Goal: Information Seeking & Learning: Compare options

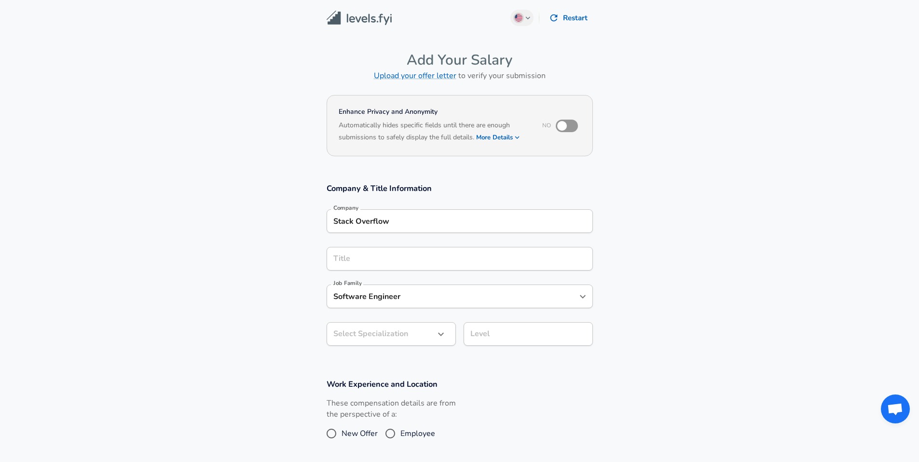
click at [428, 259] on input "Title" at bounding box center [460, 258] width 258 height 15
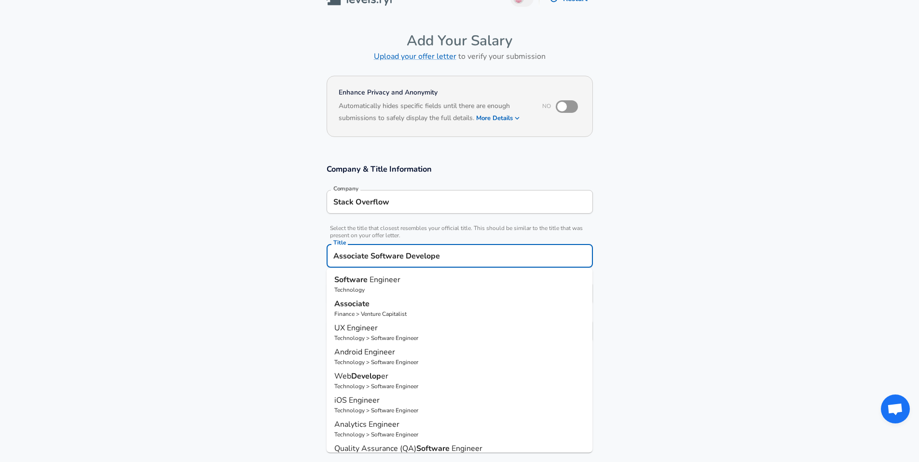
type input "Associate Software Developer"
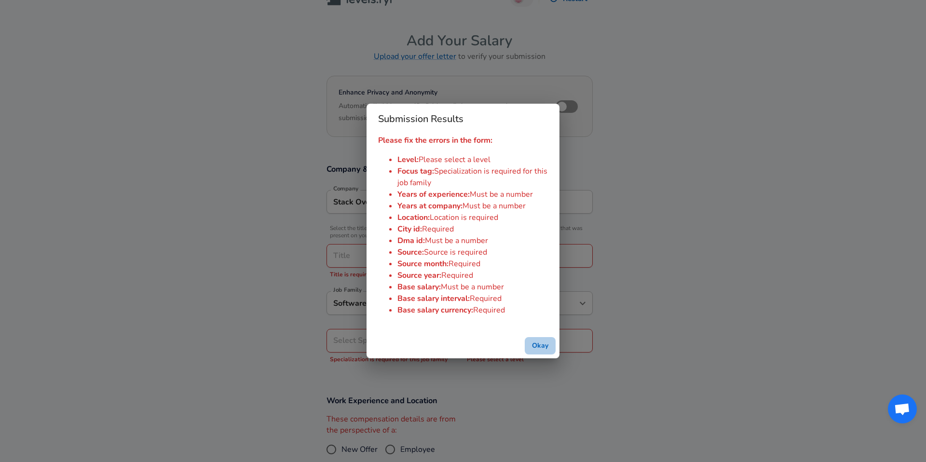
click at [536, 347] on button "Okay" at bounding box center [540, 346] width 31 height 18
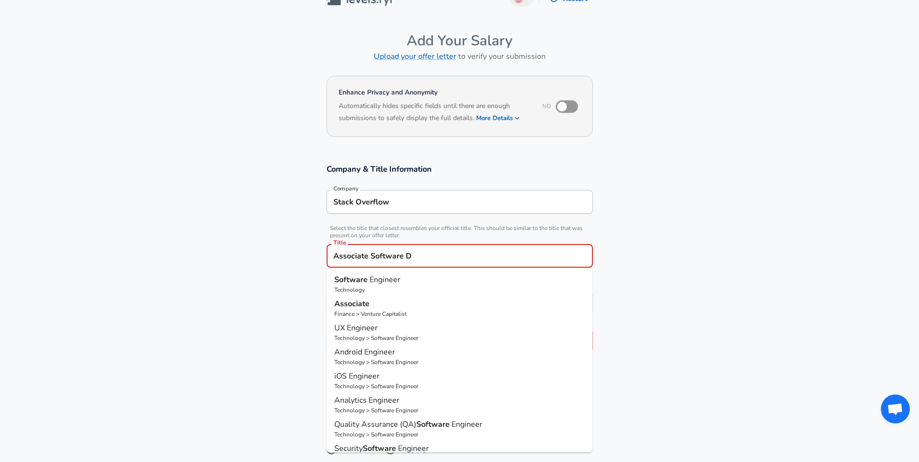
type input "Associate Software D"
click at [656, 123] on section "Enhance Privacy and Anonymity No Automatically hides specific fields until ther…" at bounding box center [459, 113] width 919 height 80
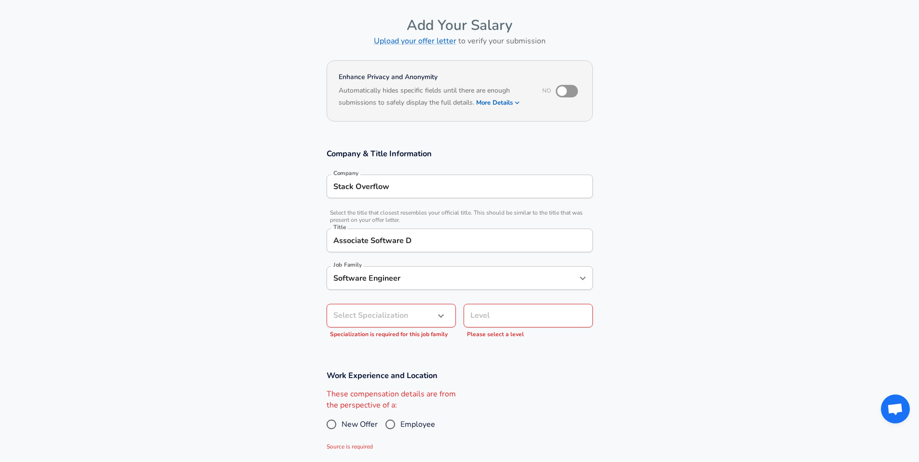
scroll to position [62, 0]
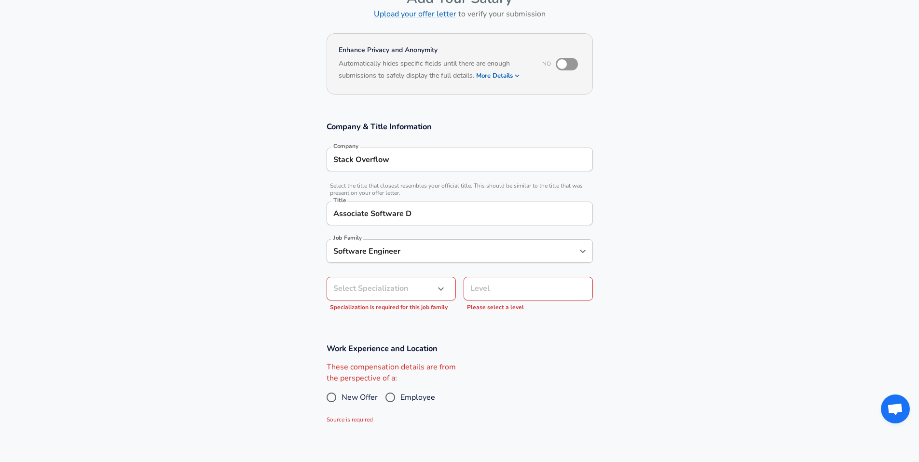
click at [435, 288] on icon "button" at bounding box center [441, 289] width 12 height 12
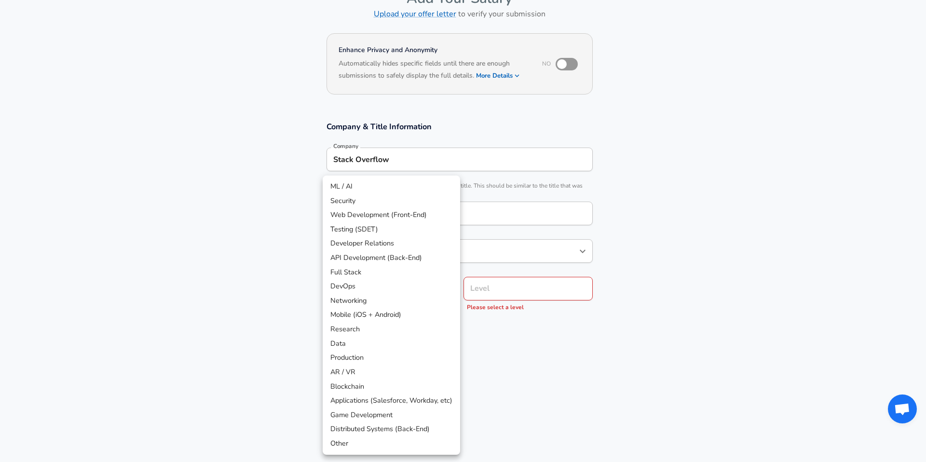
click at [534, 295] on div at bounding box center [463, 231] width 926 height 462
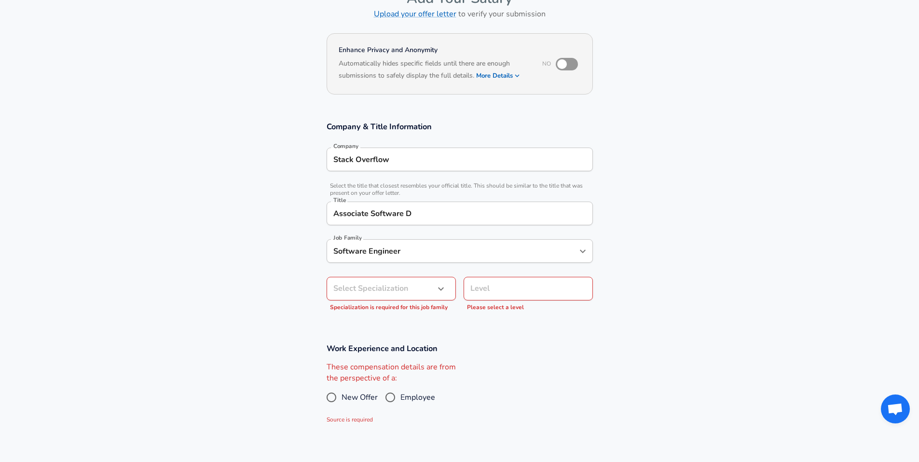
click at [533, 295] on div "ML / AI Security Web Development (Front-End) Testing (SDET) Developer Relations…" at bounding box center [459, 231] width 919 height 462
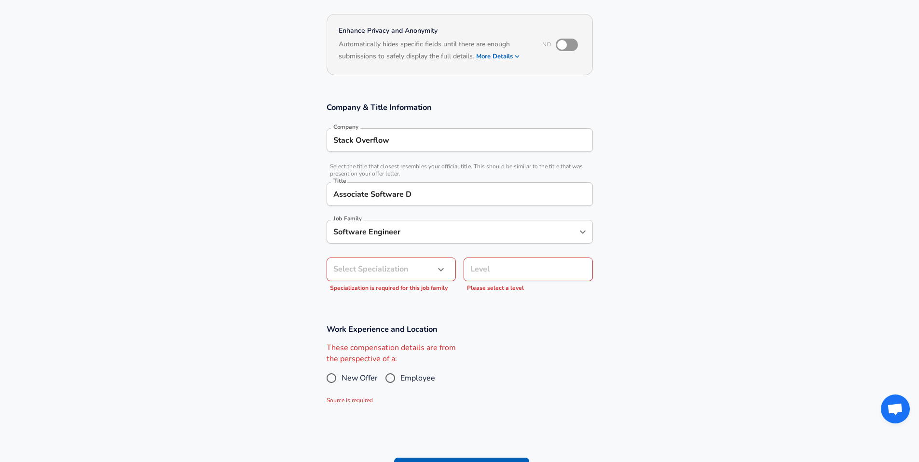
click at [530, 277] on input "Level" at bounding box center [528, 269] width 121 height 15
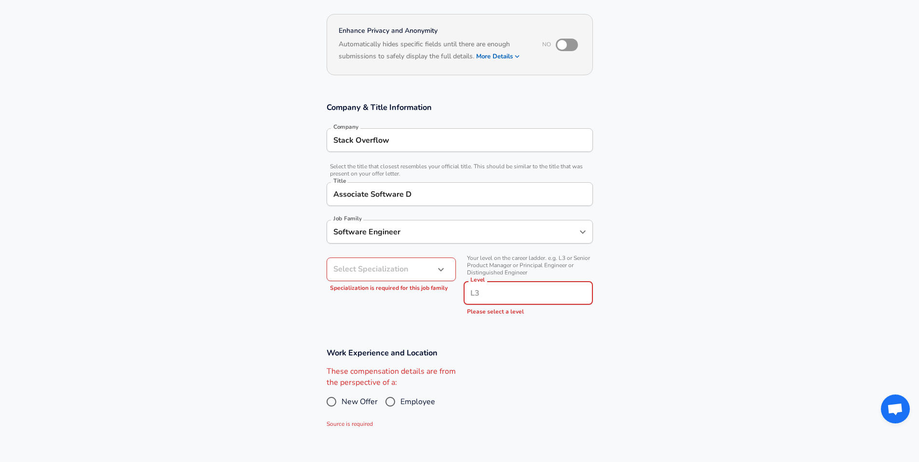
click at [396, 256] on div "Select Specialization ​ Select Specialization Specialization is required for th…" at bounding box center [387, 285] width 137 height 71
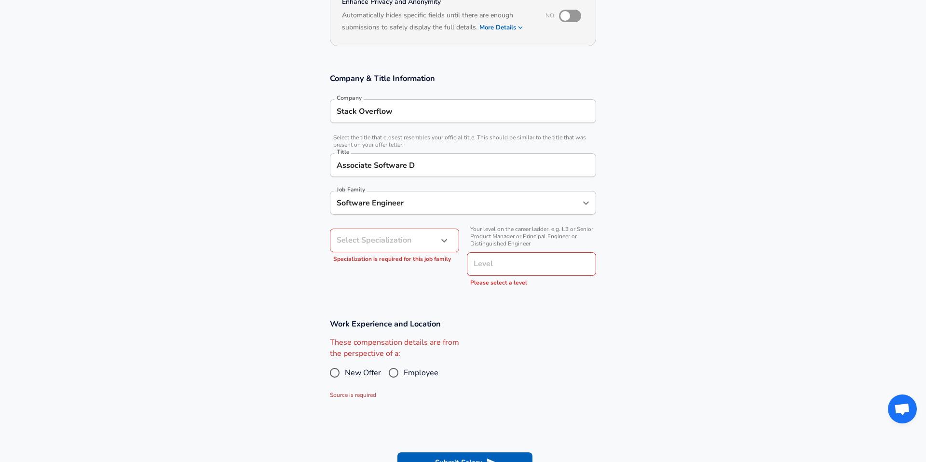
click at [397, 265] on body "English ([GEOGRAPHIC_DATA]) Change Restart Add Your Salary Upload your offer le…" at bounding box center [463, 121] width 926 height 462
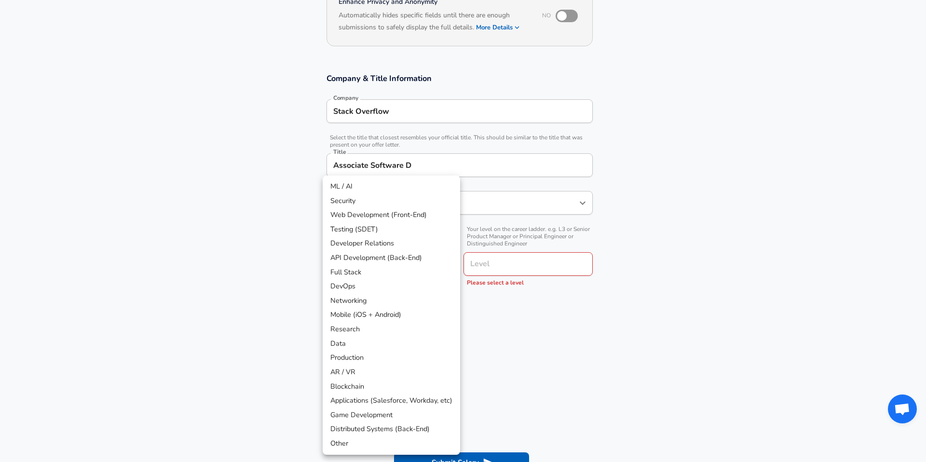
click at [642, 257] on div at bounding box center [463, 231] width 926 height 462
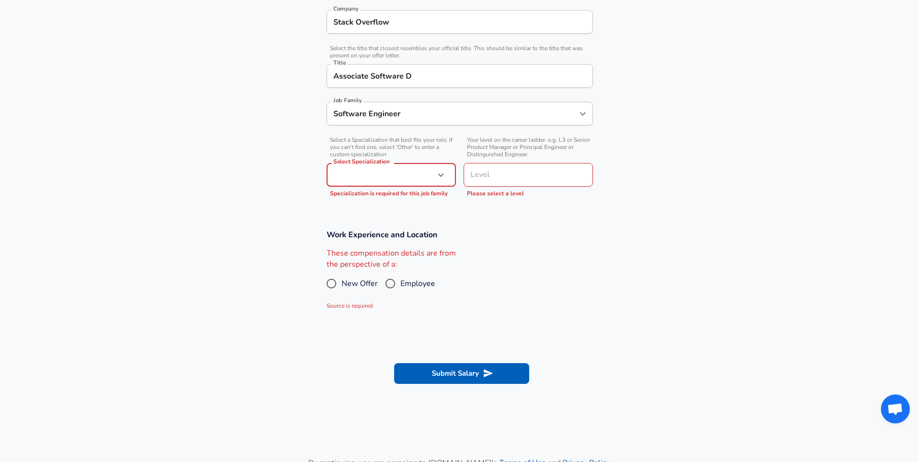
scroll to position [205, 0]
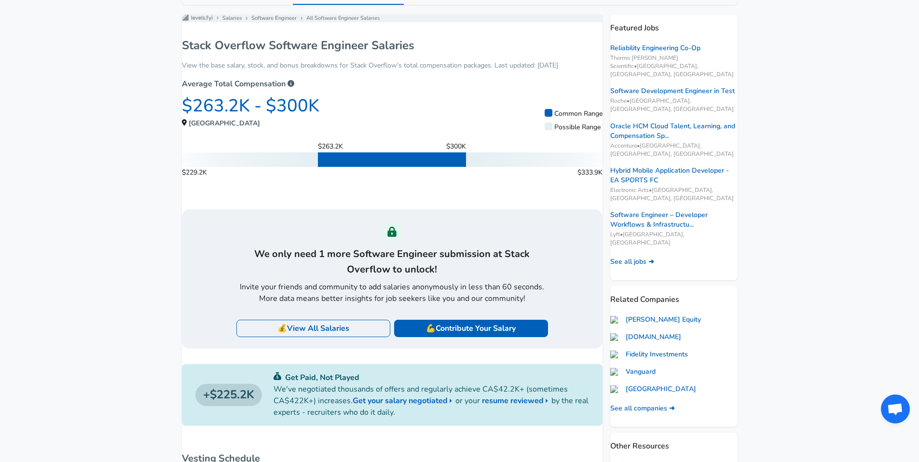
scroll to position [122, 0]
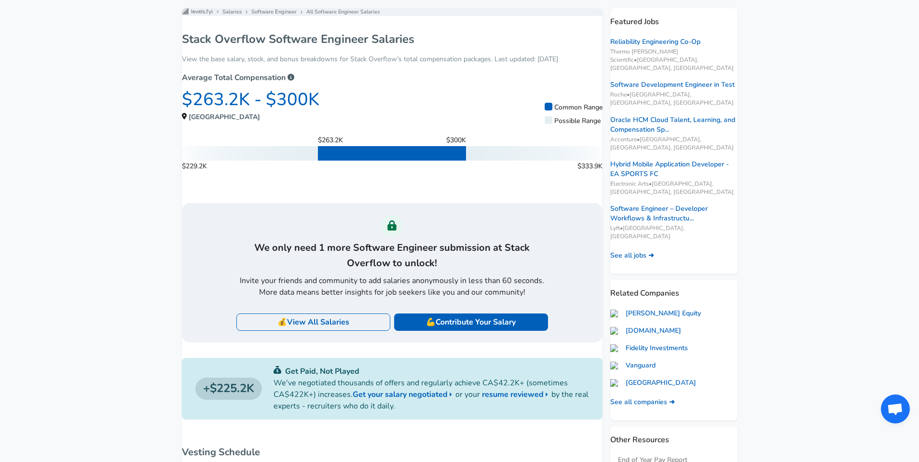
click at [359, 328] on link "💰 View All Salaries" at bounding box center [313, 322] width 154 height 17
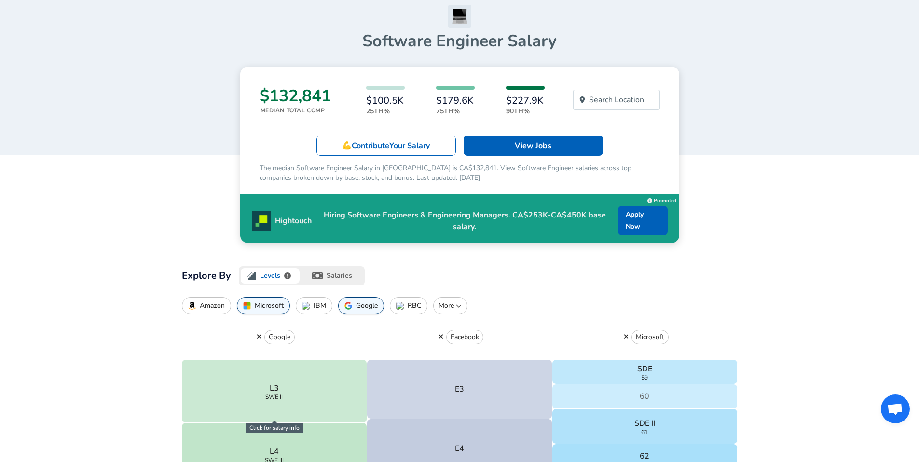
scroll to position [271, 0]
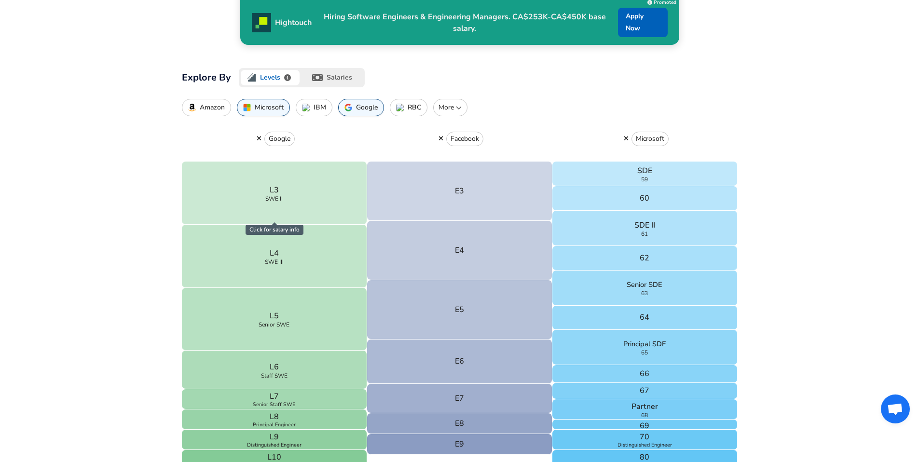
click at [354, 110] on button "Google" at bounding box center [361, 107] width 46 height 17
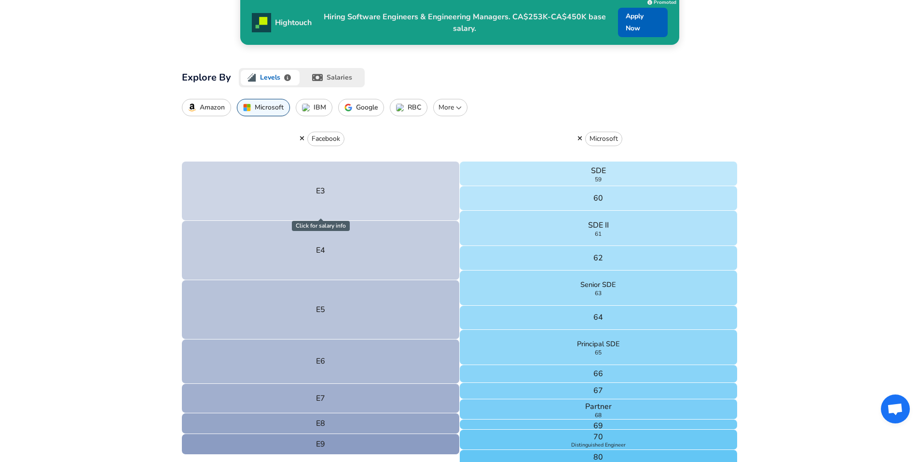
click at [252, 114] on button "Microsoft" at bounding box center [263, 107] width 53 height 17
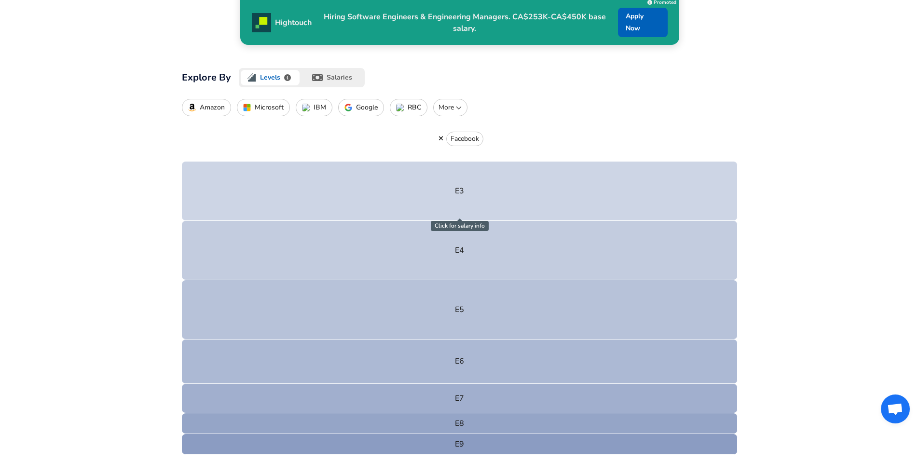
click at [442, 107] on p "More" at bounding box center [451, 108] width 26 height 10
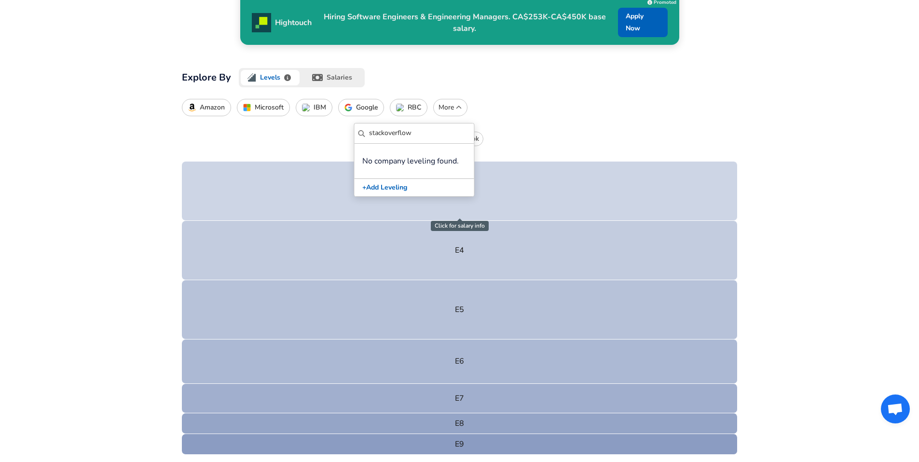
type input "stackoverflow"
click at [565, 107] on div "Amazon Microsoft IBM Google RBC More ​ stackoverflow No company leveling found.…" at bounding box center [460, 107] width 556 height 17
